Goal: Communication & Community: Answer question/provide support

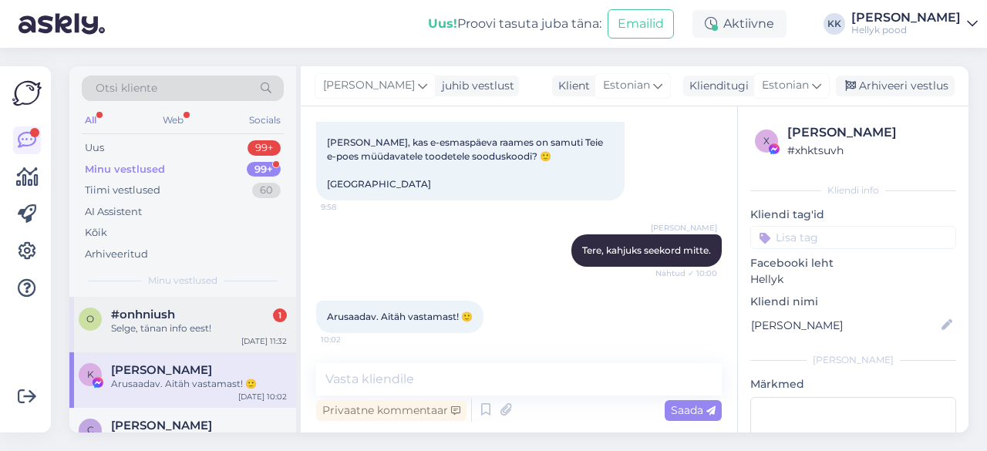
click at [155, 311] on span "#onhniush" at bounding box center [143, 315] width 64 height 14
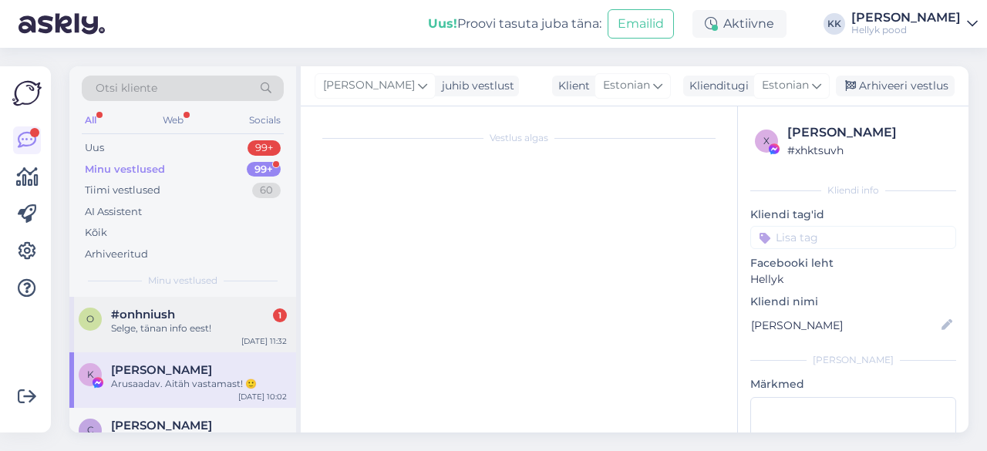
scroll to position [32, 0]
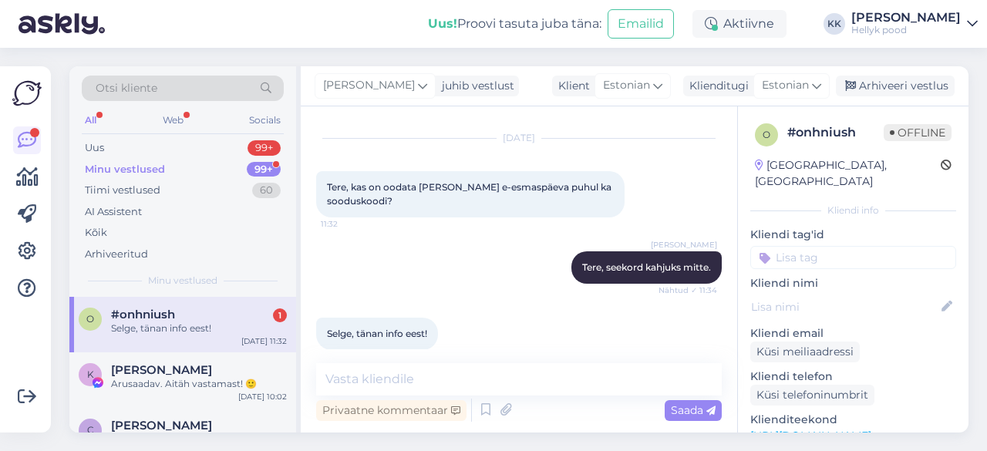
click at [160, 164] on div "Minu vestlused" at bounding box center [125, 169] width 80 height 15
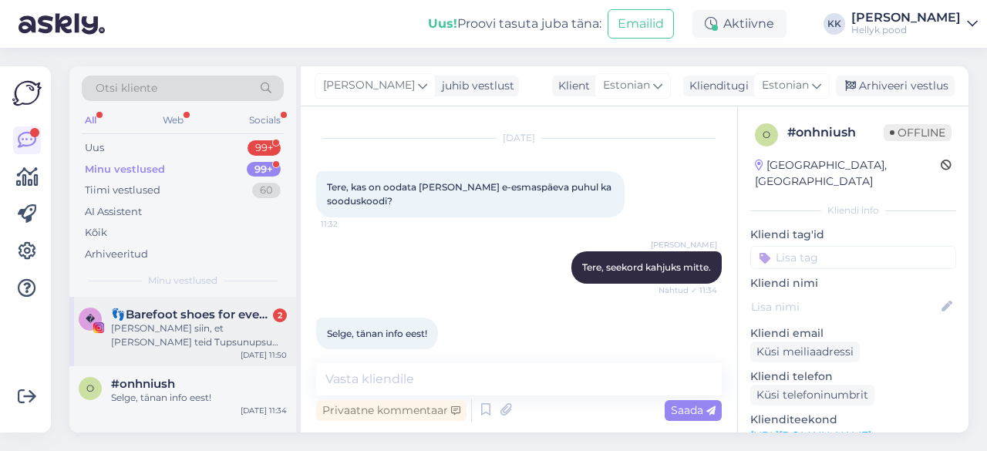
click at [185, 323] on div "[PERSON_NAME] siin, et [PERSON_NAME] teid Tupsunupsu Barefootiga seotud küsimus…" at bounding box center [199, 336] width 176 height 28
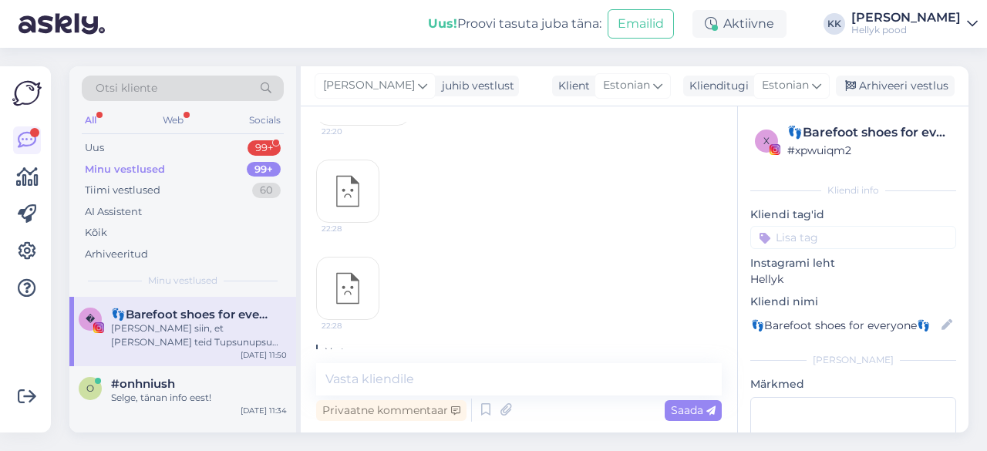
scroll to position [1504, 0]
click at [102, 147] on div "Uus" at bounding box center [94, 147] width 19 height 15
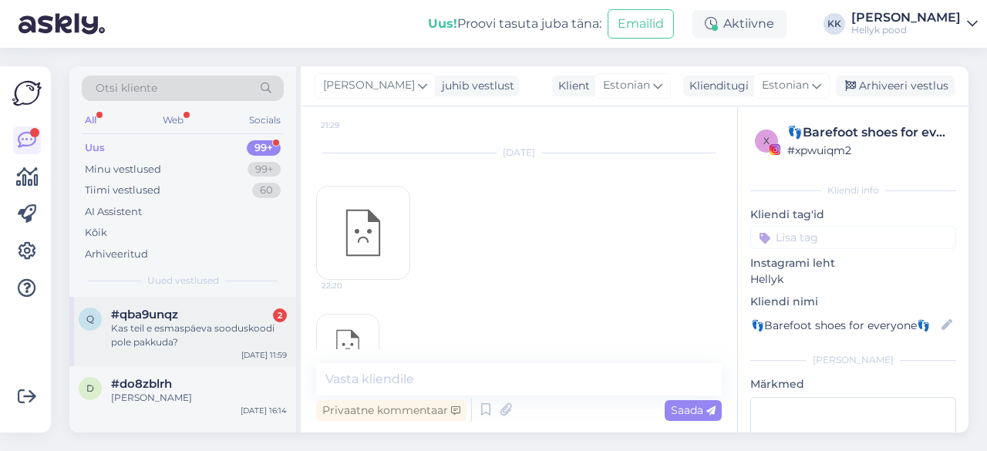
click at [155, 327] on div "Kas teil e esmaspäeva sooduskoodi pole pakkuda?" at bounding box center [199, 336] width 176 height 28
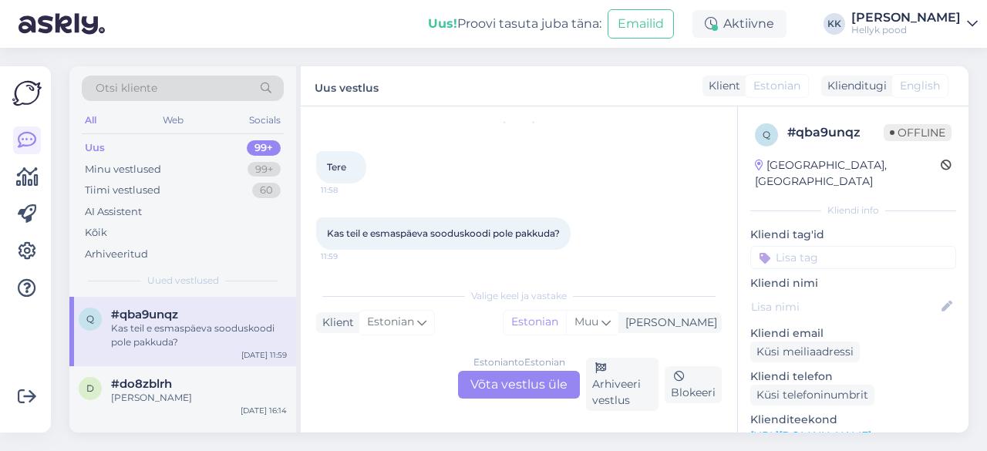
click at [520, 381] on div "Estonian to Estonian Võta vestlus üle" at bounding box center [519, 385] width 122 height 28
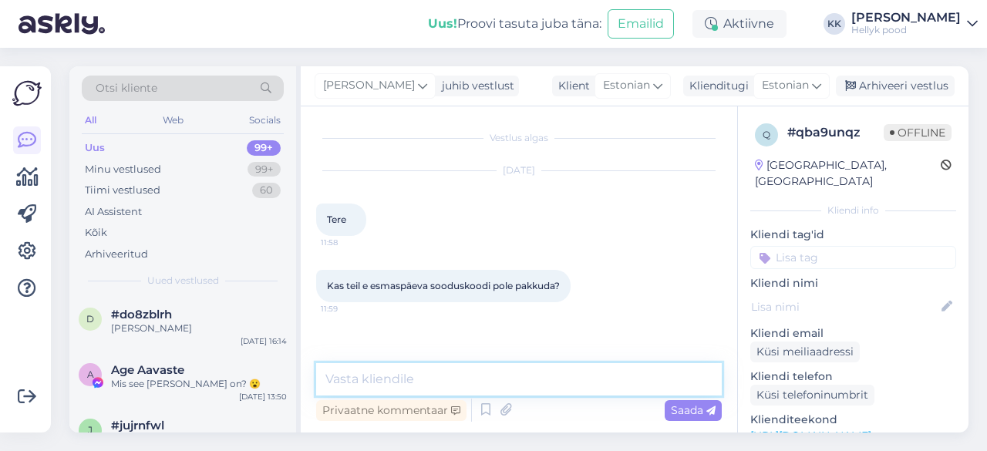
click at [365, 382] on textarea at bounding box center [519, 379] width 406 height 32
type textarea "Tere, kahjuks seekord mitte."
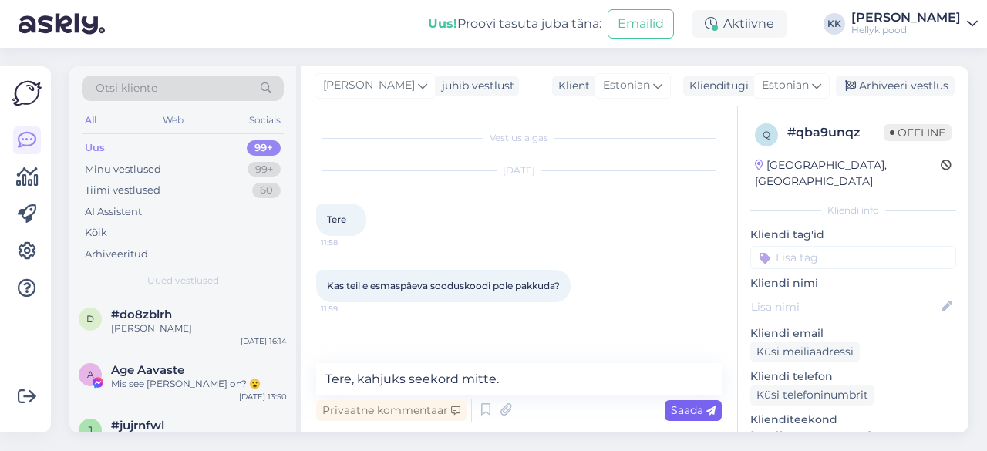
click at [686, 409] on span "Saada" at bounding box center [693, 410] width 45 height 14
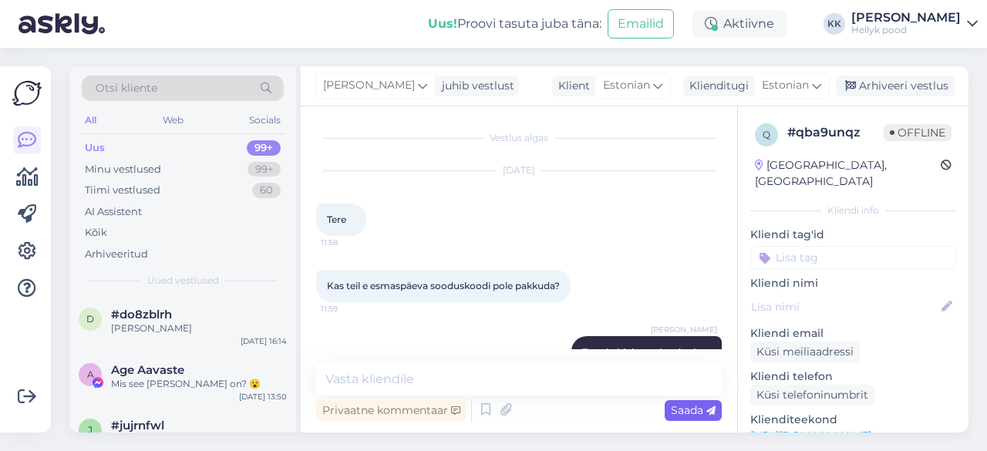
scroll to position [35, 0]
